Goal: Information Seeking & Learning: Learn about a topic

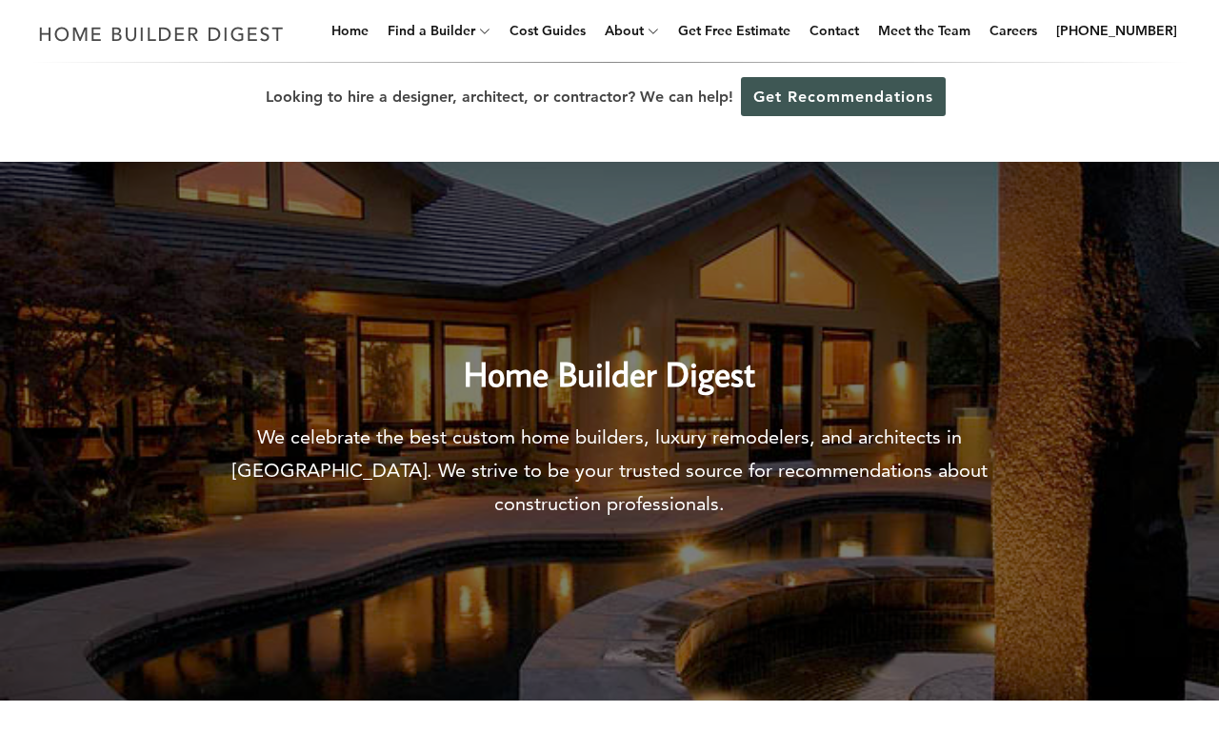
click at [577, 30] on link "Cost Guides" at bounding box center [547, 30] width 91 height 61
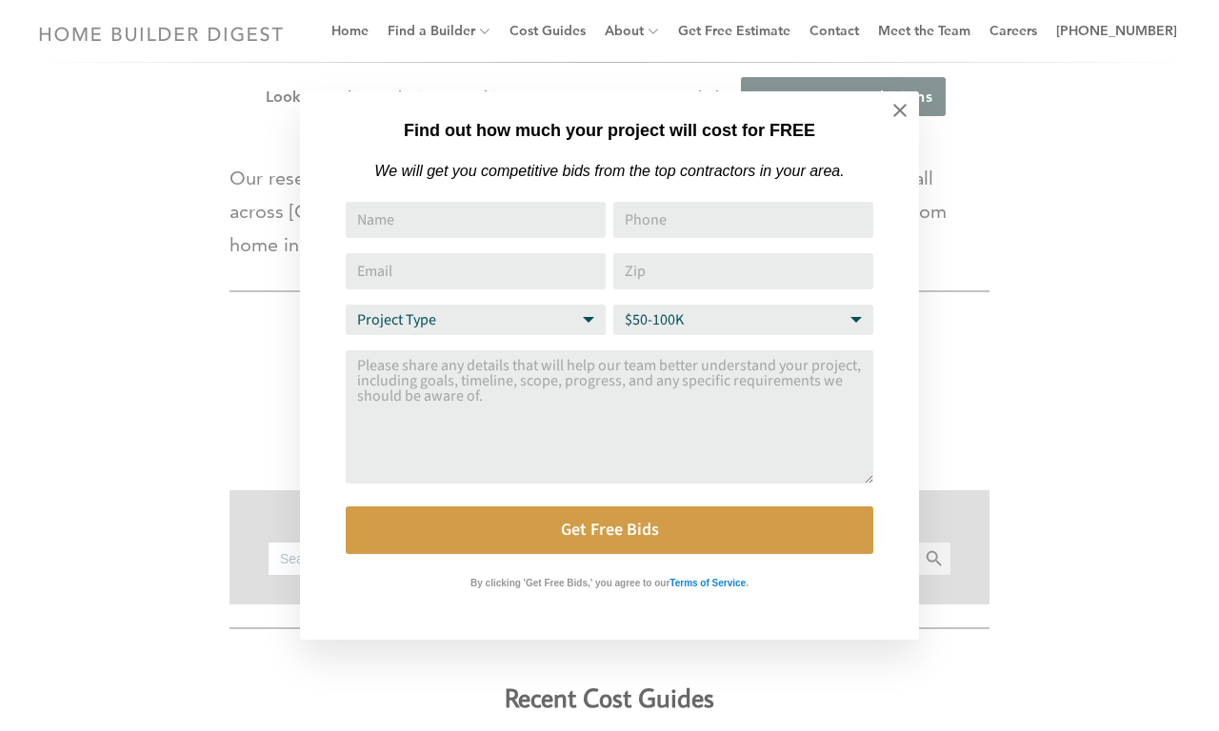
click at [900, 110] on icon at bounding box center [899, 110] width 13 height 13
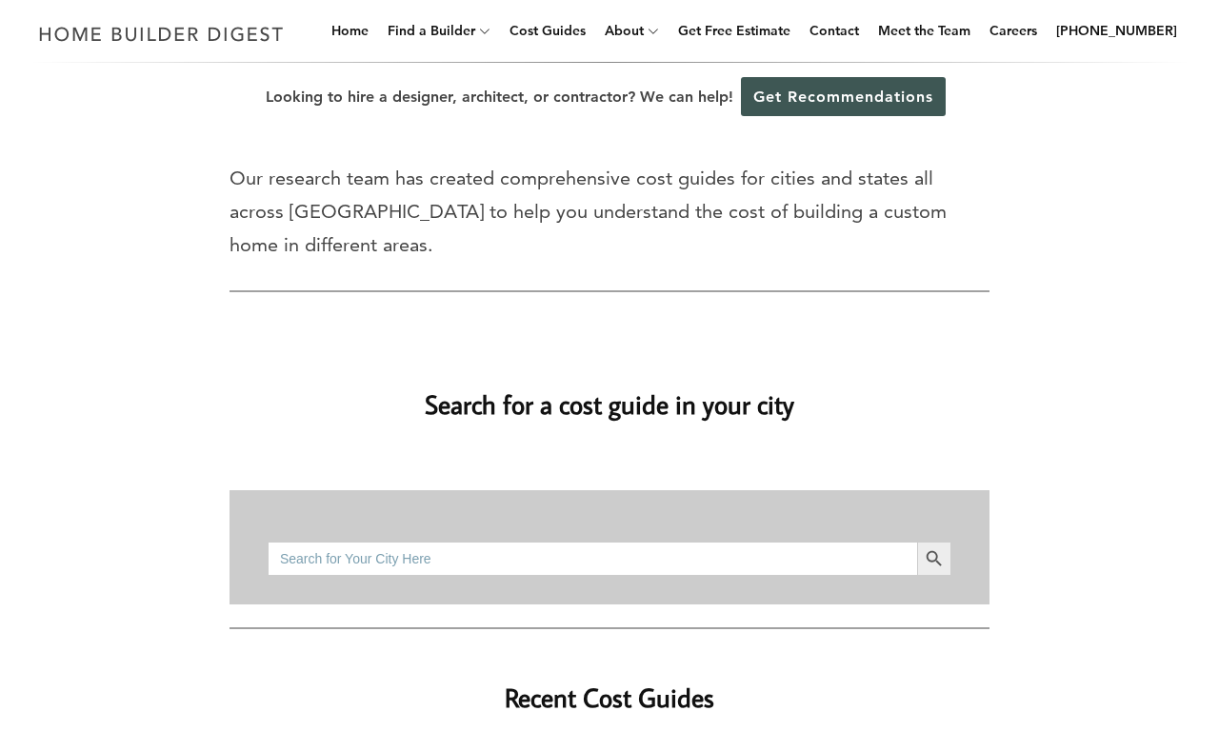
click at [592, 558] on input "Search for:" at bounding box center [592, 559] width 649 height 34
type input "bathroom"
click at [917, 542] on button "Search Button" at bounding box center [934, 559] width 34 height 34
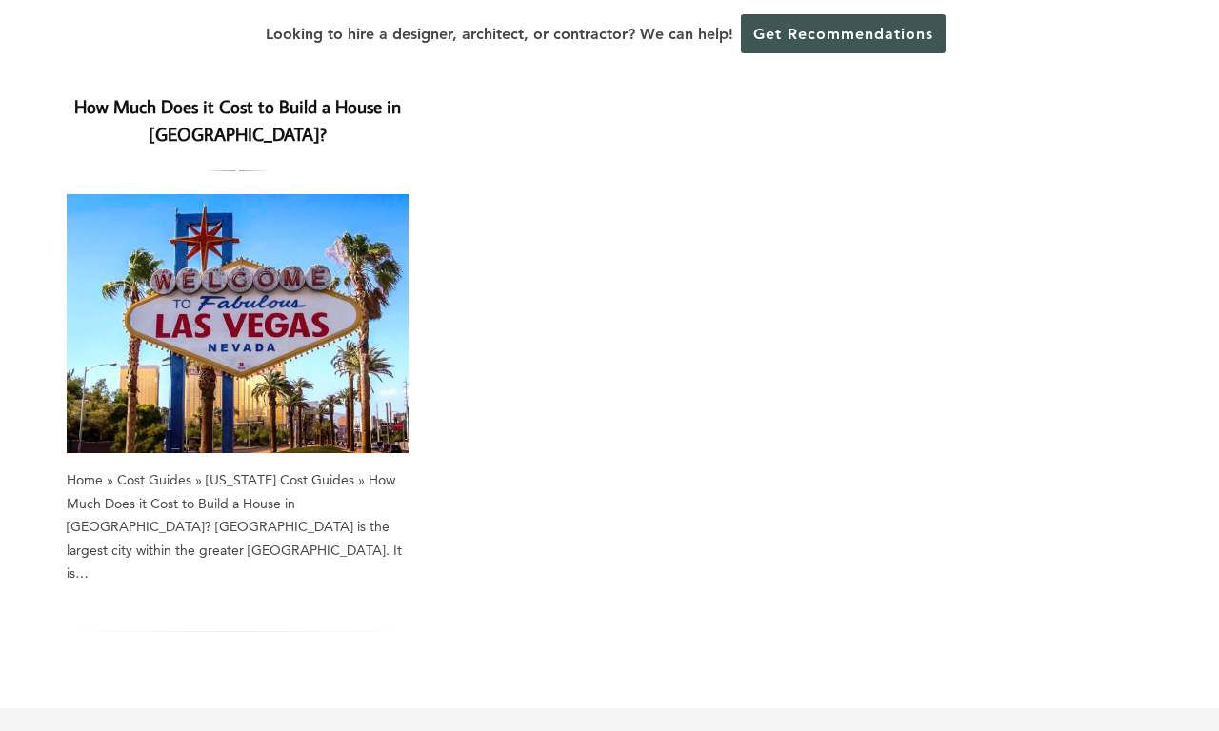
scroll to position [1889, 0]
